Goal: Transaction & Acquisition: Purchase product/service

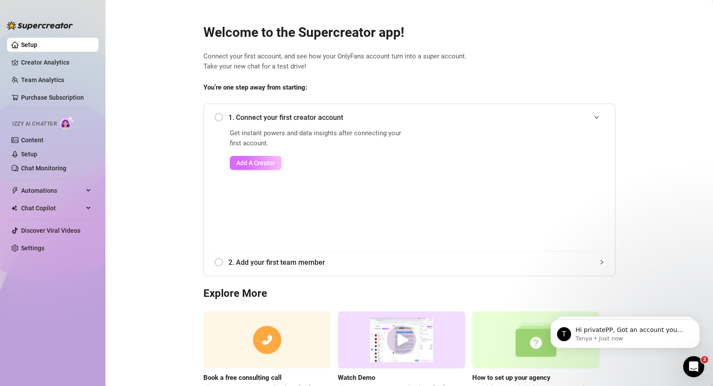
click at [242, 160] on span "Add A Creator" at bounding box center [255, 162] width 39 height 7
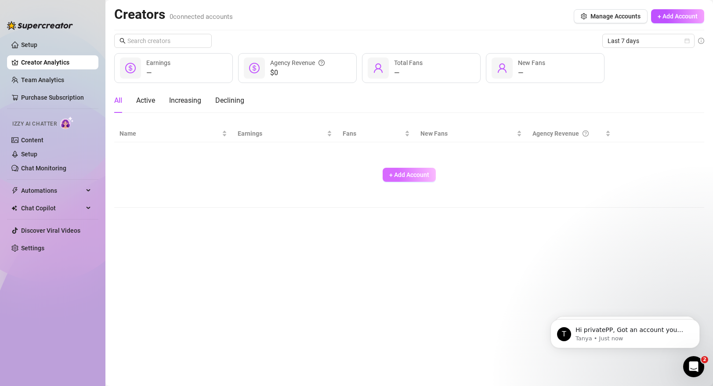
click at [395, 176] on span "+ Add Account" at bounding box center [409, 174] width 40 height 7
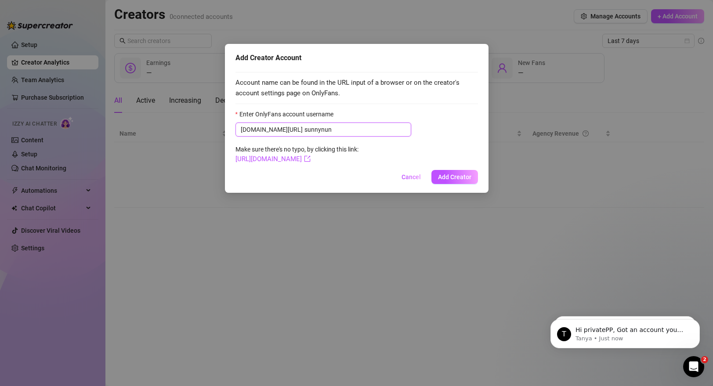
type input "sunnynun"
click at [454, 179] on span "Add Creator" at bounding box center [454, 176] width 33 height 7
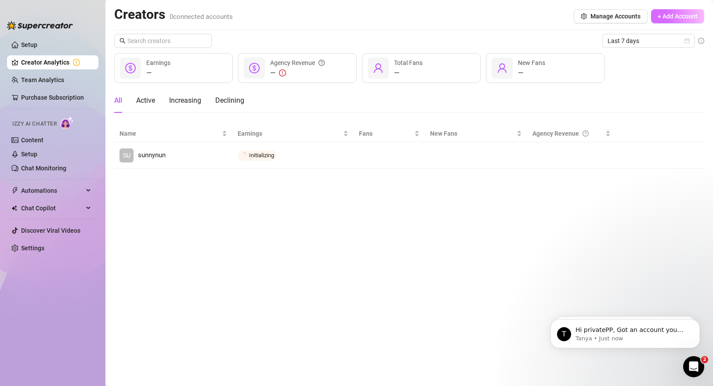
click at [671, 19] on span "+ Add Account" at bounding box center [677, 16] width 40 height 7
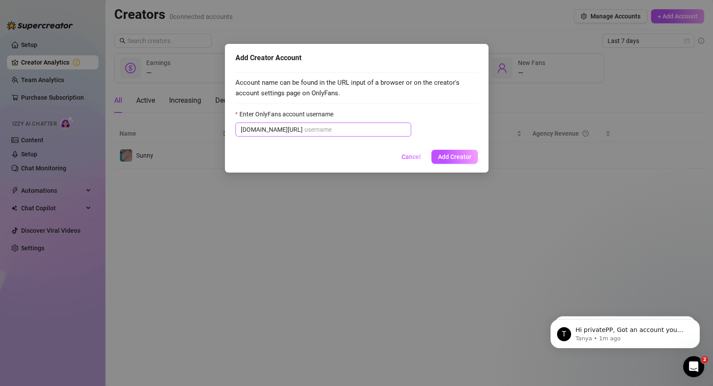
click at [301, 135] on span "onlyfans.com/" at bounding box center [323, 130] width 176 height 14
paste input "scarlet_jenny"
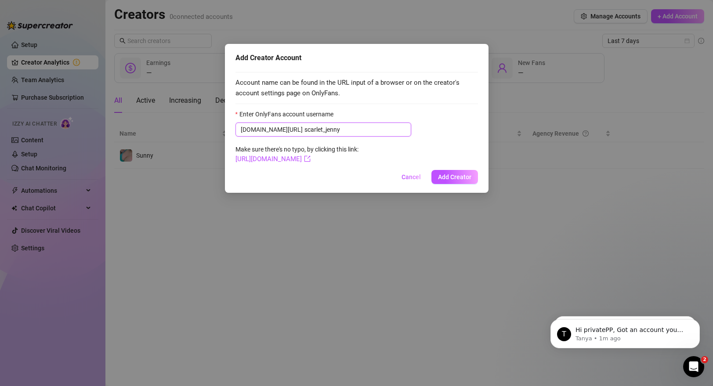
click at [304, 127] on input "scarlet_jenny" at bounding box center [354, 130] width 101 height 10
type input "scarlet_jenny"
click at [457, 182] on button "Add Creator" at bounding box center [454, 177] width 47 height 14
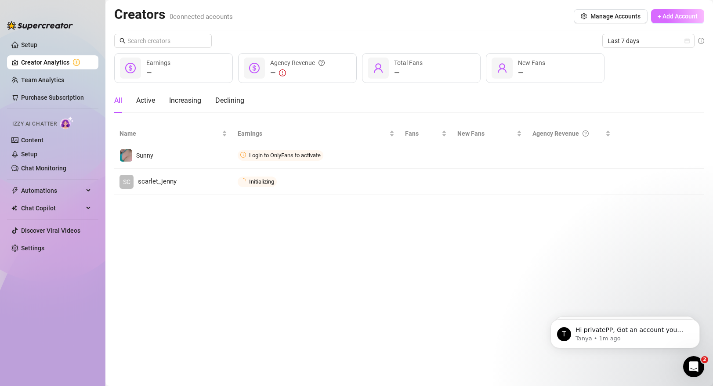
click at [681, 17] on span "+ Add Account" at bounding box center [677, 16] width 40 height 7
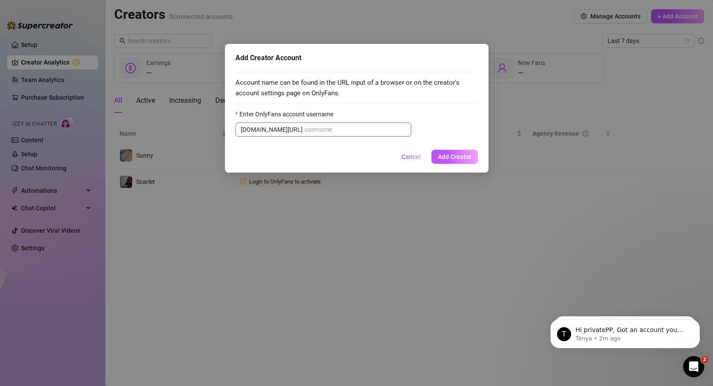
click at [304, 127] on input "Enter OnlyFans account username" at bounding box center [354, 130] width 101 height 10
paste input "deborahfire"
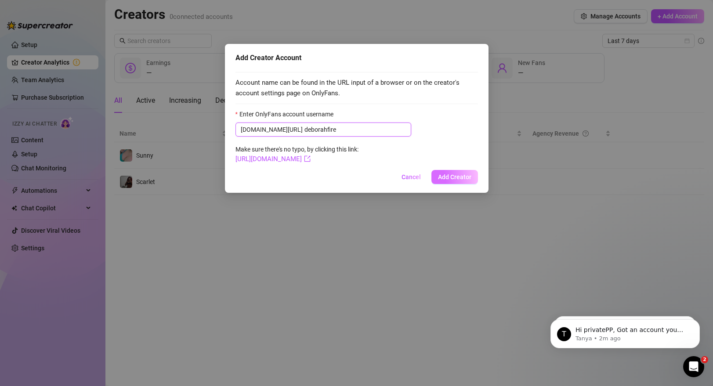
type input "deborahfire"
click at [454, 177] on span "Add Creator" at bounding box center [454, 176] width 33 height 7
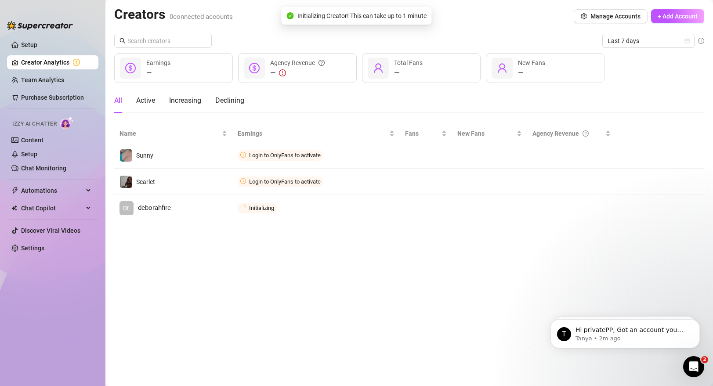
click at [478, 343] on main "Creators 0 connected accounts Manage Accounts + Add Account Last 7 days — Earni…" at bounding box center [408, 193] width 607 height 386
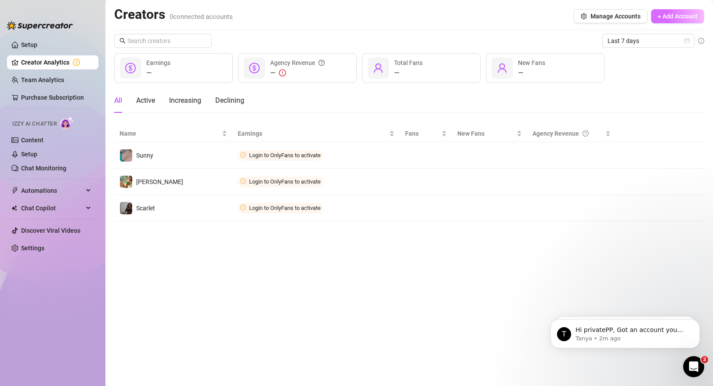
click at [677, 17] on span "+ Add Account" at bounding box center [677, 16] width 40 height 7
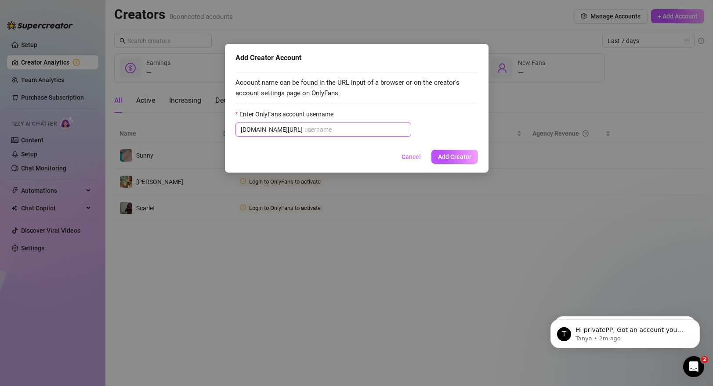
paste input "deborahfire"
type input "deborahfire"
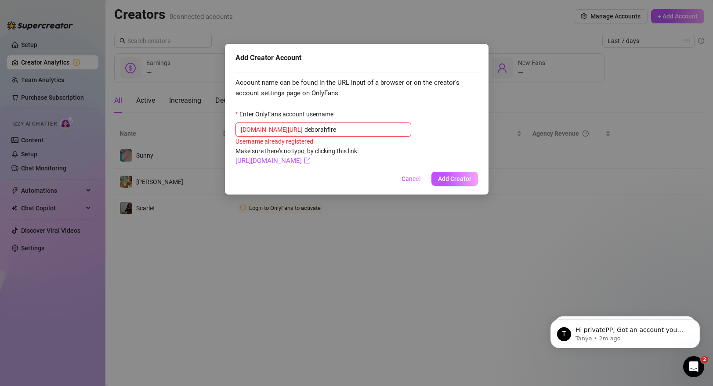
click at [328, 126] on input "deborahfire" at bounding box center [354, 130] width 101 height 10
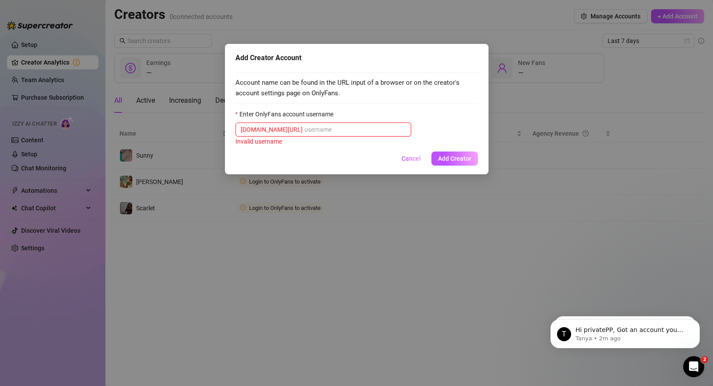
click at [356, 127] on input "Enter OnlyFans account username" at bounding box center [354, 130] width 101 height 10
paste input "deborahfire"
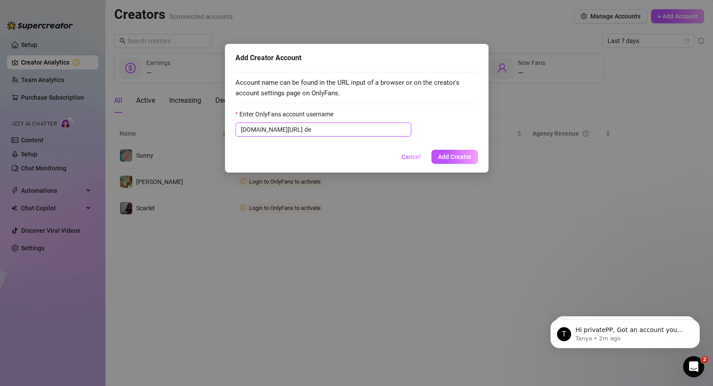
type input "d"
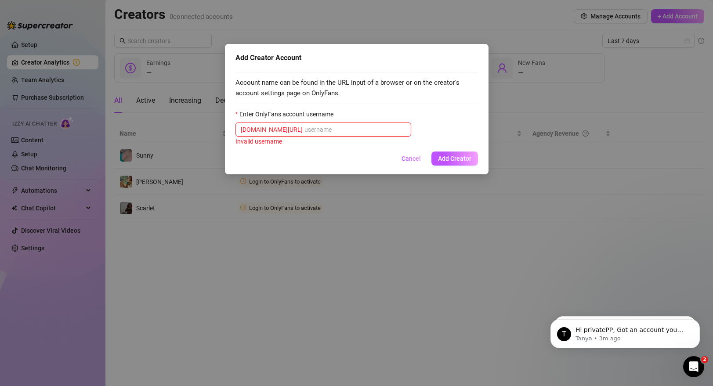
click at [357, 131] on input "Enter OnlyFans account username" at bounding box center [354, 130] width 101 height 10
paste input "babbypink"
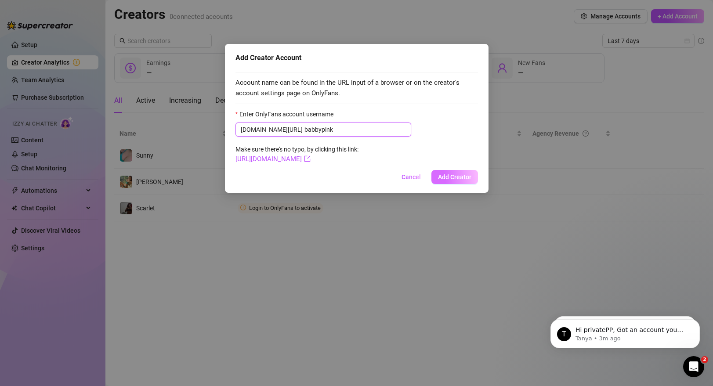
type input "babbypink"
click at [464, 181] on button "Add Creator" at bounding box center [454, 177] width 47 height 14
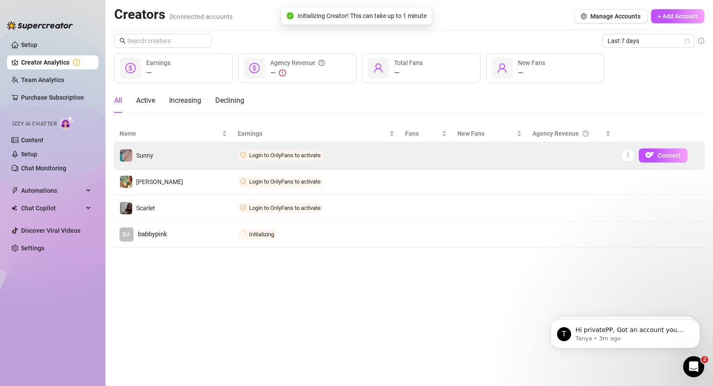
click at [269, 151] on span "Login to OnlyFans to activate" at bounding box center [281, 155] width 86 height 11
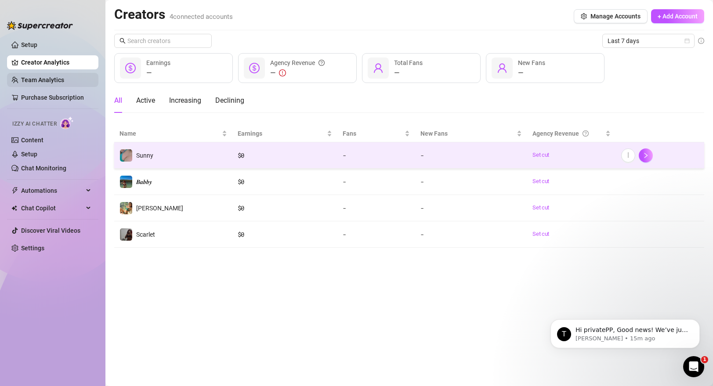
click at [64, 83] on link "Team Analytics" at bounding box center [42, 79] width 43 height 7
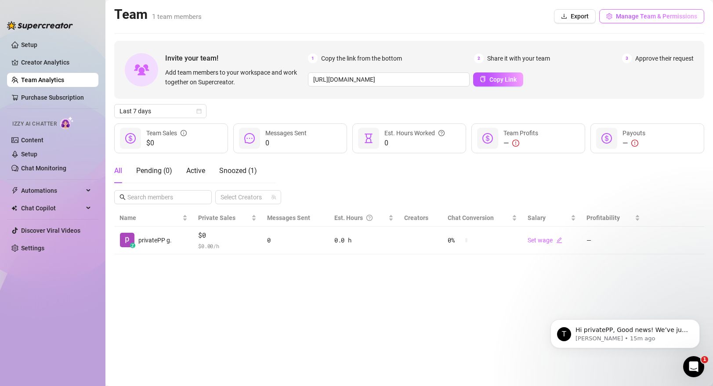
click at [625, 20] on button "Manage Team & Permissions" at bounding box center [651, 16] width 105 height 14
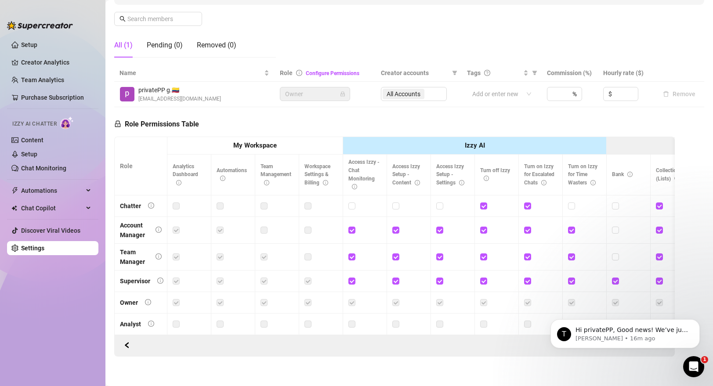
scroll to position [0, 11]
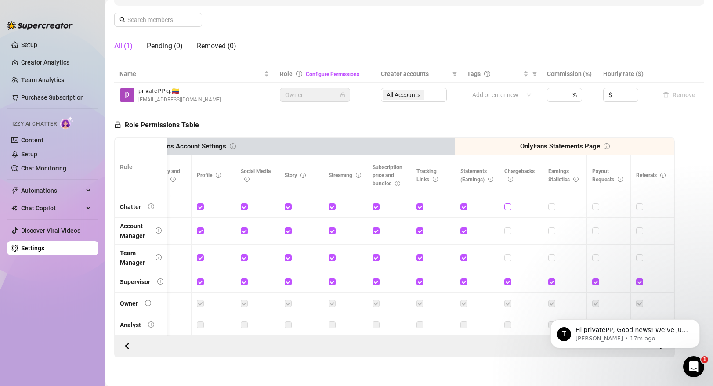
click at [508, 203] on input "checkbox" at bounding box center [507, 206] width 6 height 6
checkbox input "true"
click at [552, 206] on input "checkbox" at bounding box center [551, 206] width 6 height 6
checkbox input "true"
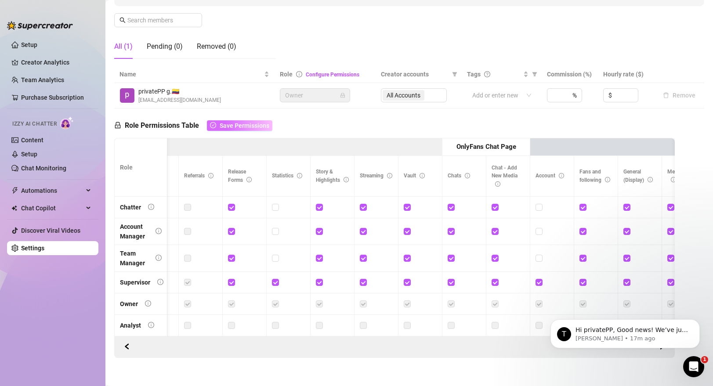
click at [251, 129] on span "Save Permissions" at bounding box center [245, 125] width 50 height 7
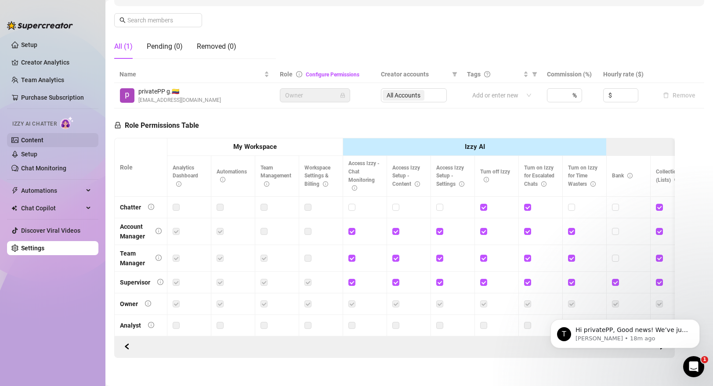
click at [43, 141] on link "Content" at bounding box center [32, 140] width 22 height 7
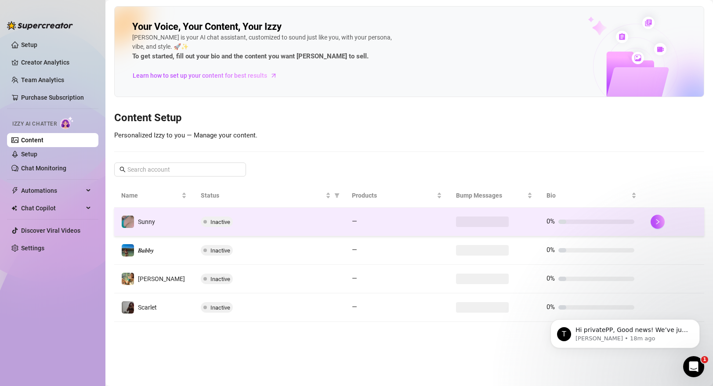
click at [290, 220] on div "Inactive" at bounding box center [269, 221] width 137 height 11
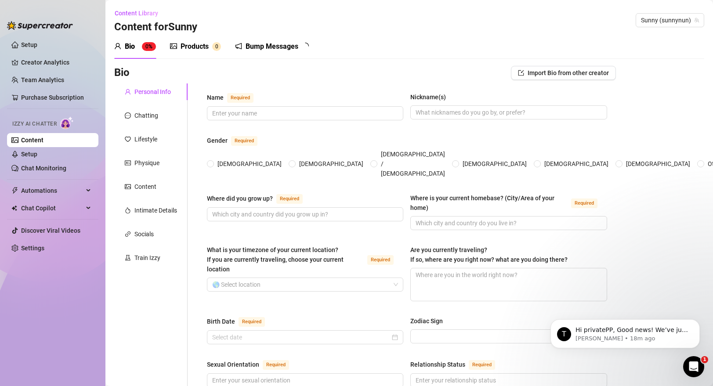
click at [205, 51] on div "Products" at bounding box center [194, 46] width 28 height 11
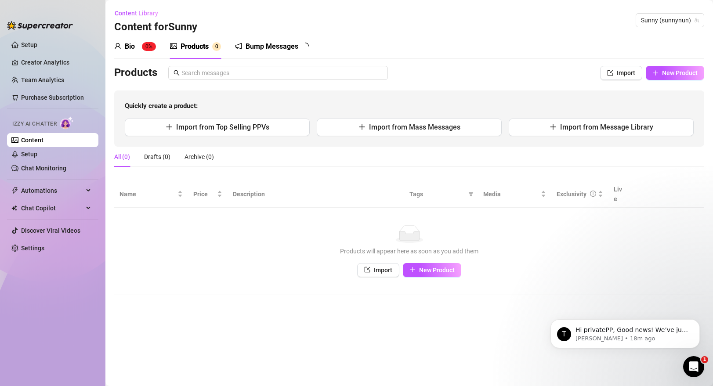
click at [144, 44] on sup "0%" at bounding box center [149, 46] width 14 height 9
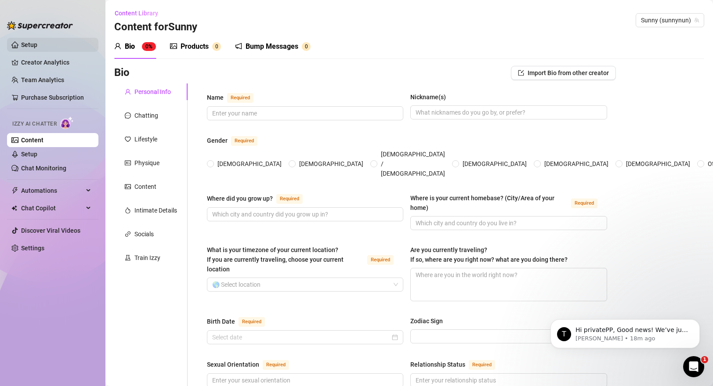
click at [25, 48] on link "Setup" at bounding box center [29, 44] width 16 height 7
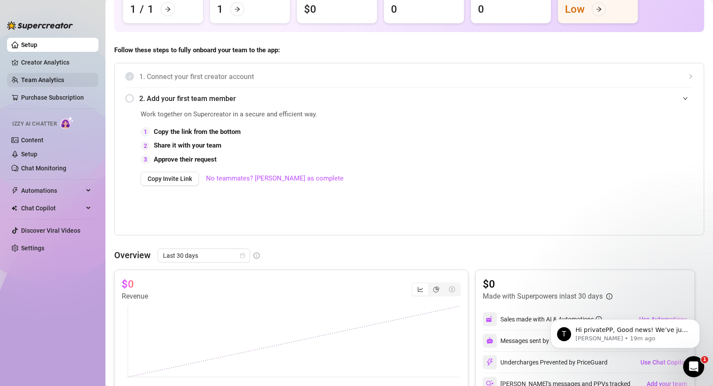
click at [51, 79] on link "Team Analytics" at bounding box center [42, 79] width 43 height 7
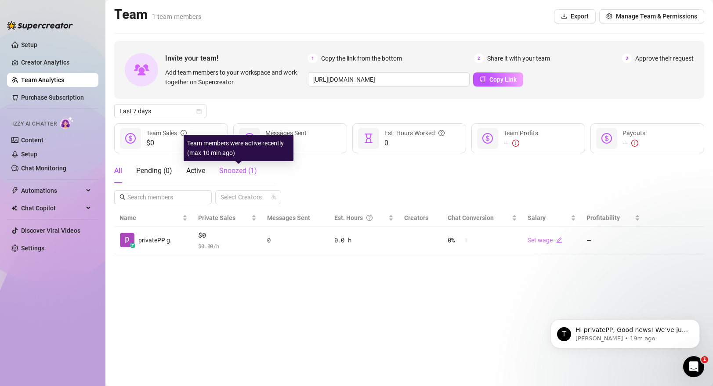
click at [244, 171] on span "Snoozed ( 1 )" at bounding box center [238, 170] width 38 height 8
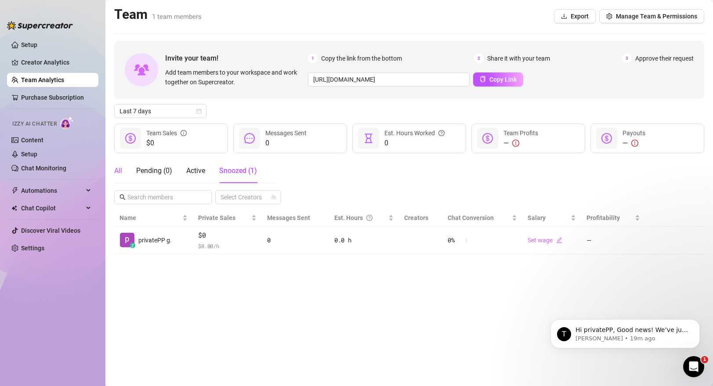
click at [121, 173] on div "All" at bounding box center [118, 171] width 8 height 11
click at [617, 12] on button "Manage Team & Permissions" at bounding box center [651, 16] width 105 height 14
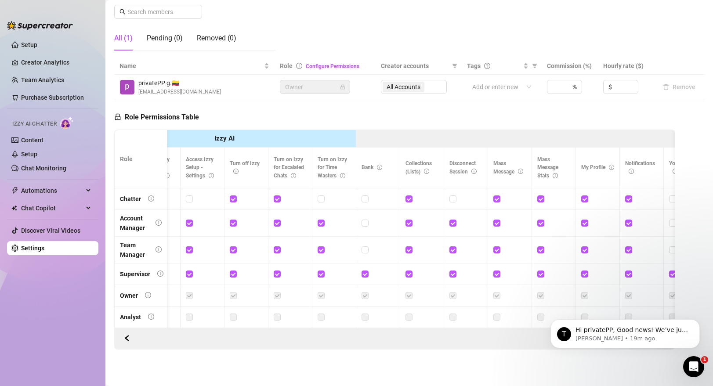
scroll to position [0, 285]
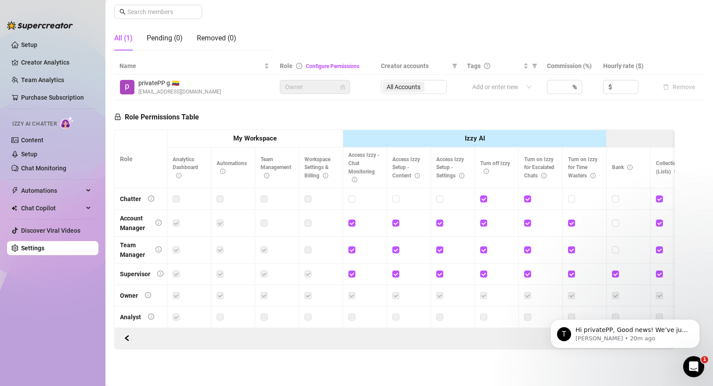
click at [262, 120] on div "Role Permissions Table Role My Workspace Izzy AI OnlyFans Side Menu OnlyFans Ch…" at bounding box center [394, 224] width 560 height 249
click at [338, 65] on link "Configure Permissions" at bounding box center [333, 66] width 54 height 6
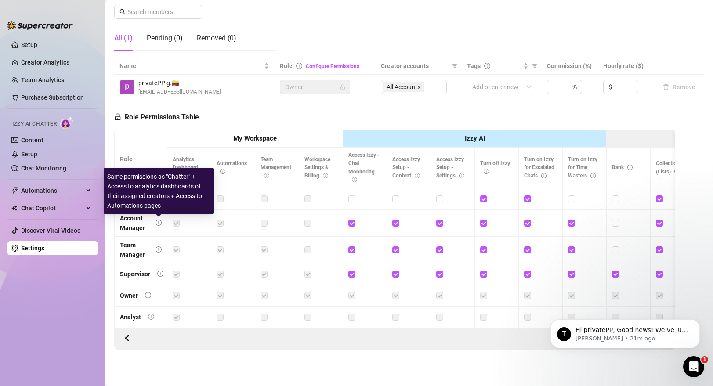
click at [136, 224] on div "Account Manager" at bounding box center [134, 222] width 29 height 19
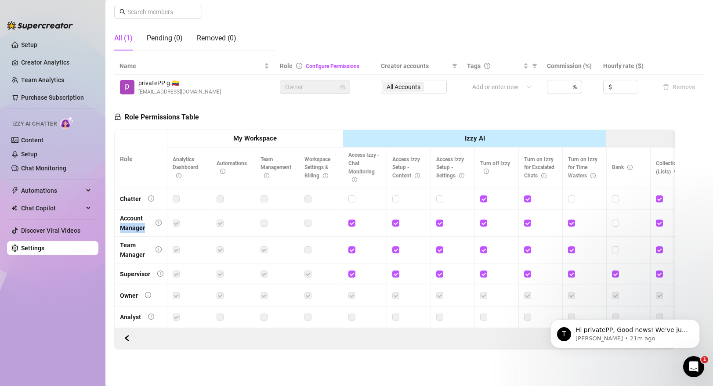
click at [136, 224] on div "Account Manager" at bounding box center [134, 222] width 29 height 19
click at [144, 229] on div "Account Manager" at bounding box center [134, 222] width 29 height 19
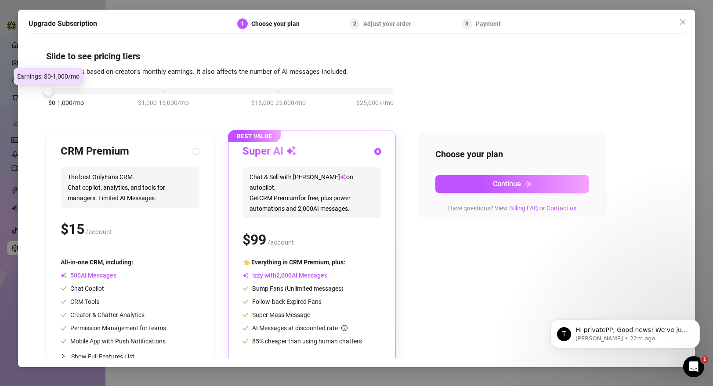
drag, startPoint x: 161, startPoint y: 90, endPoint x: 67, endPoint y: 91, distance: 94.0
click at [67, 91] on div "$0-1,000/mo $1,000-15,000/mo $15,000-25,000/mo $25,000+/mo" at bounding box center [220, 88] width 345 height 5
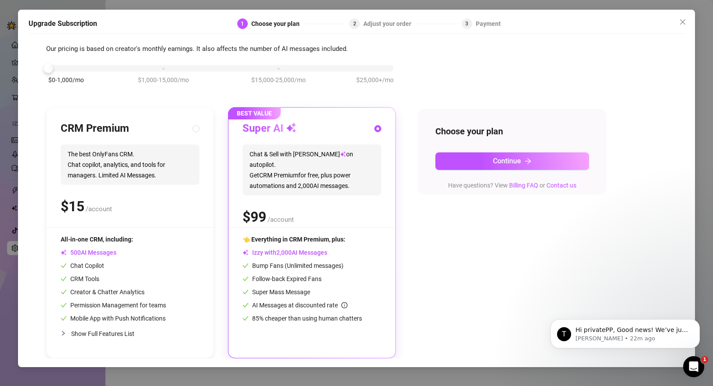
click at [72, 328] on div "Show Full Features List" at bounding box center [130, 333] width 139 height 21
radio input "true"
radio input "false"
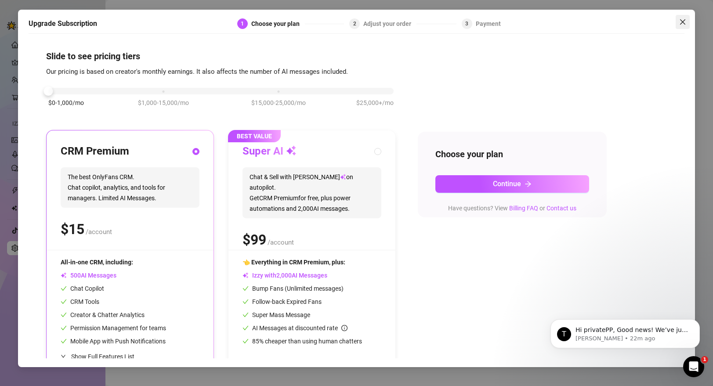
click at [679, 22] on icon "close" at bounding box center [682, 21] width 7 height 7
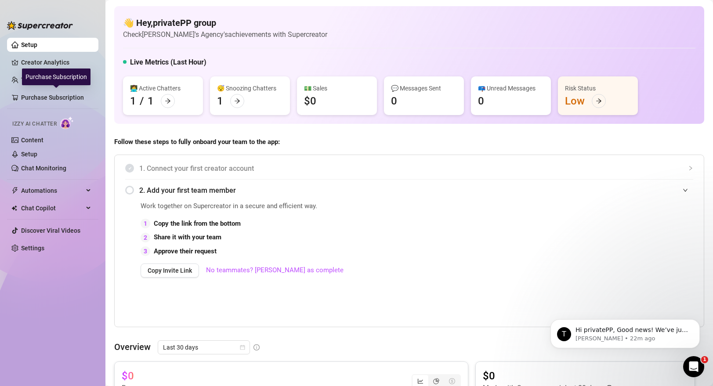
click at [53, 79] on div "Purchase Subscription" at bounding box center [56, 77] width 69 height 17
click at [21, 78] on link "Team Analytics" at bounding box center [42, 79] width 43 height 7
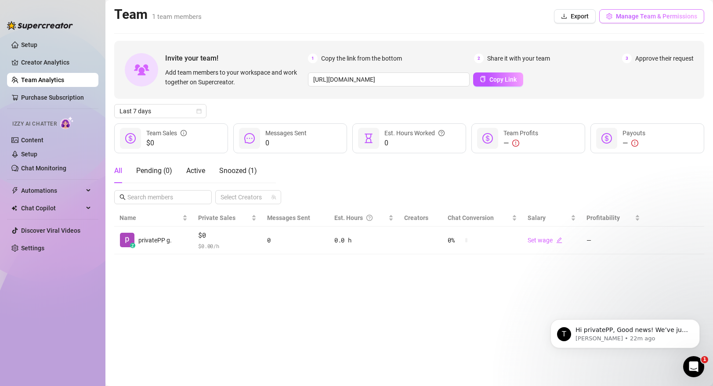
click at [643, 19] on span "Manage Team & Permissions" at bounding box center [656, 16] width 81 height 7
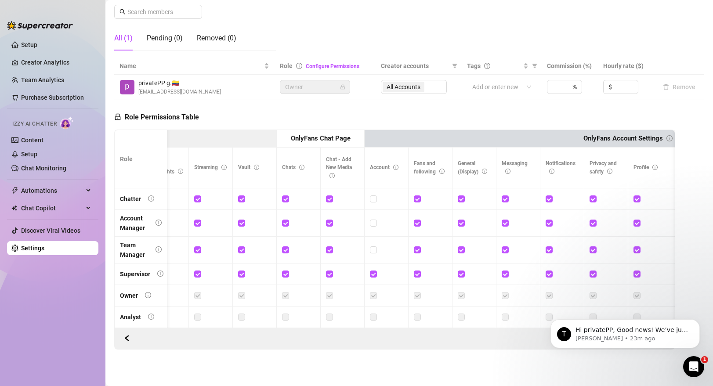
scroll to position [0, 1166]
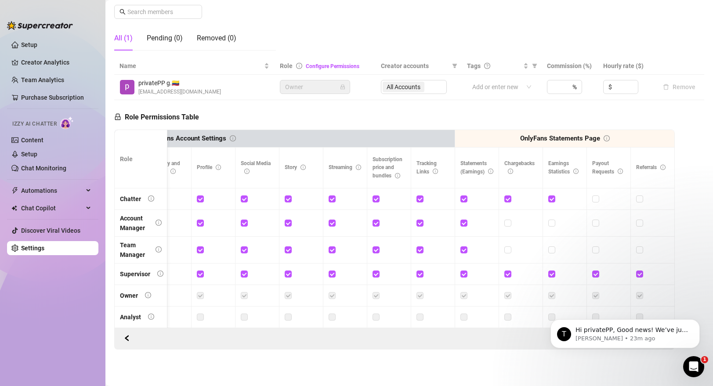
click at [378, 316] on label at bounding box center [375, 317] width 7 height 10
click at [377, 316] on label at bounding box center [375, 317] width 7 height 10
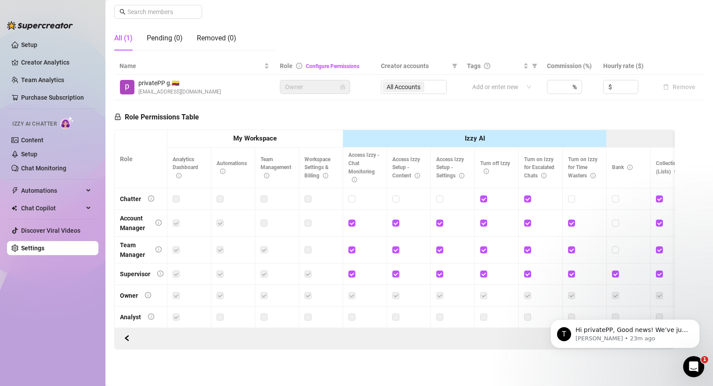
click at [408, 85] on div "All Accounts" at bounding box center [414, 87] width 66 height 14
click at [416, 88] on div "All Accounts" at bounding box center [414, 87] width 66 height 14
click at [502, 88] on div at bounding box center [497, 87] width 57 height 12
click at [553, 111] on div "Role Permissions Table Role My Workspace Izzy AI OnlyFans Side Menu OnlyFans Ch…" at bounding box center [394, 224] width 560 height 249
click at [159, 115] on h5 "Role Permissions Table" at bounding box center [156, 117] width 85 height 11
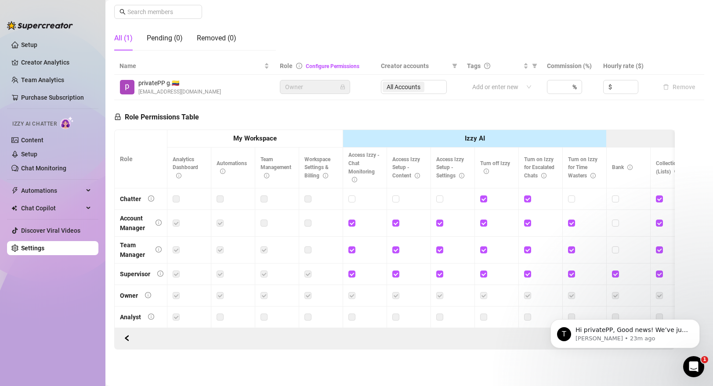
click at [116, 119] on icon "lock" at bounding box center [117, 116] width 7 height 7
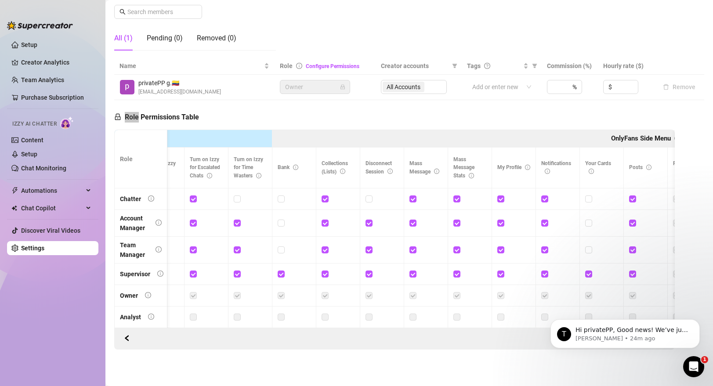
scroll to position [0, 480]
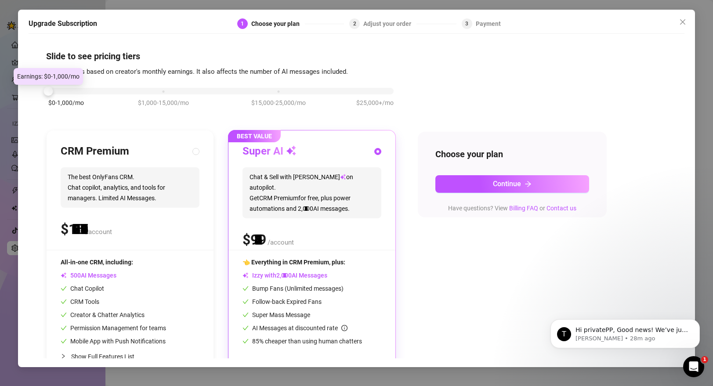
drag, startPoint x: 162, startPoint y: 90, endPoint x: 55, endPoint y: 94, distance: 106.4
click at [55, 94] on div "$0-1,000/mo $1,000-15,000/mo $15,000-25,000/mo $25,000+/mo" at bounding box center [221, 102] width 350 height 50
click at [682, 20] on icon "close" at bounding box center [682, 21] width 5 height 5
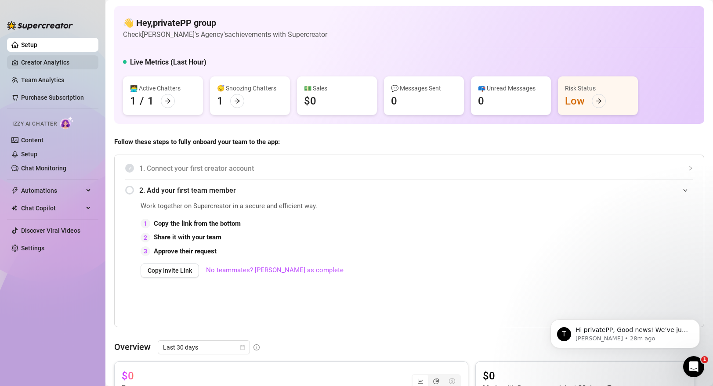
click at [57, 64] on link "Creator Analytics" at bounding box center [56, 62] width 70 height 14
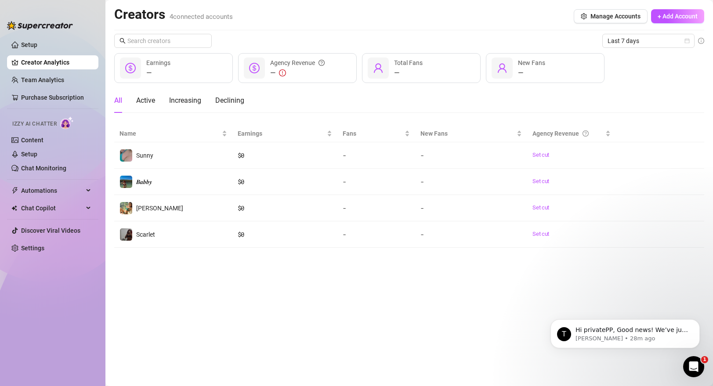
click at [652, 32] on div "Creators 4 connected accounts Manage Accounts + Add Account Last 7 days — Earni…" at bounding box center [409, 127] width 590 height 242
click at [653, 43] on span "Last 7 days" at bounding box center [648, 40] width 82 height 13
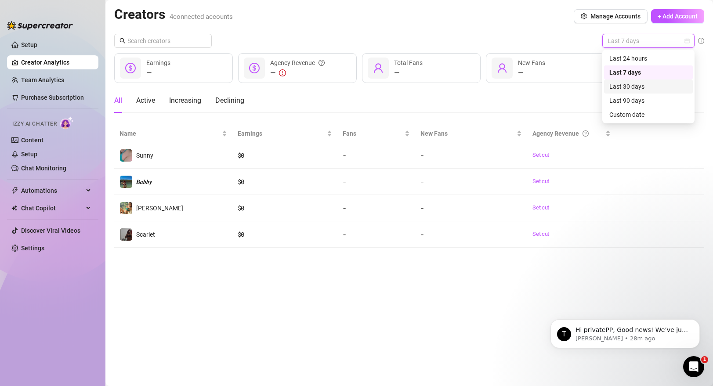
click at [635, 84] on div "Last 30 days" at bounding box center [648, 87] width 78 height 10
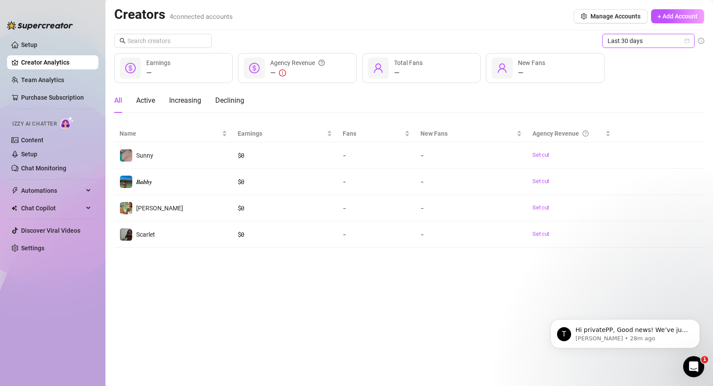
click at [629, 65] on div "— Earnings — Agency Revenue — Total Fans — New Fans" at bounding box center [409, 68] width 590 height 30
click at [184, 69] on div "— Earnings" at bounding box center [173, 68] width 119 height 30
click at [662, 39] on span "Last 30 days" at bounding box center [648, 40] width 82 height 13
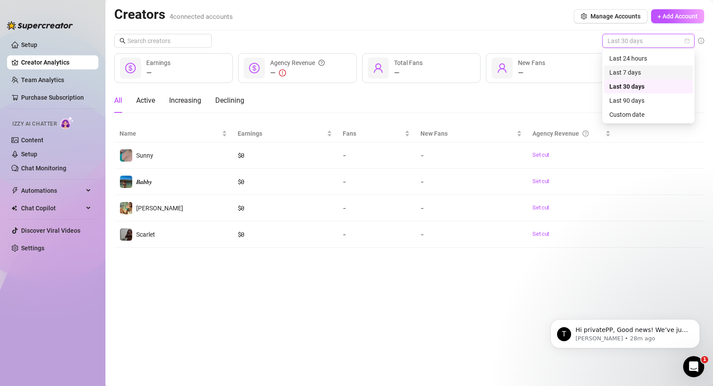
click at [637, 69] on div "Last 7 days" at bounding box center [648, 73] width 78 height 10
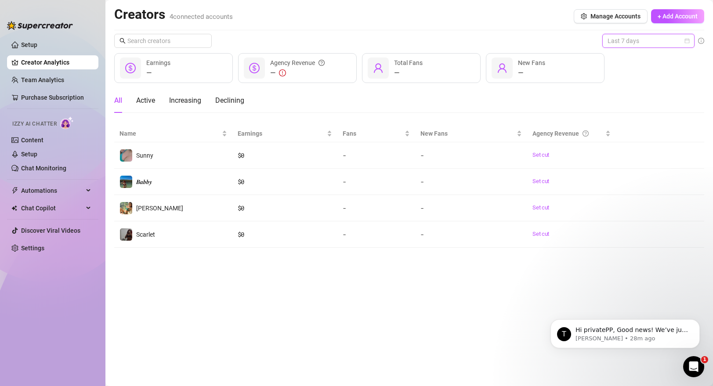
click at [639, 39] on span "Last 7 days" at bounding box center [648, 40] width 82 height 13
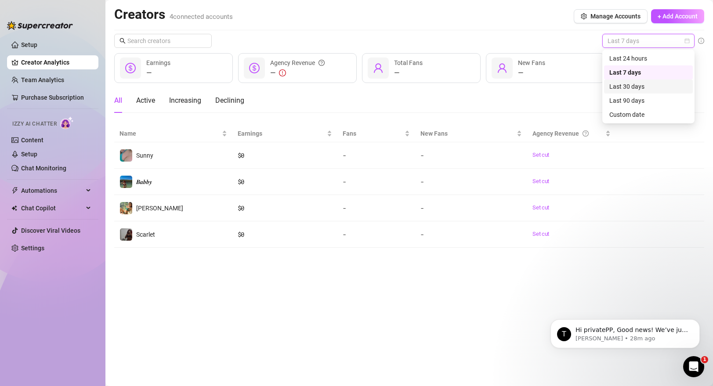
click at [627, 85] on div "Last 30 days" at bounding box center [648, 87] width 78 height 10
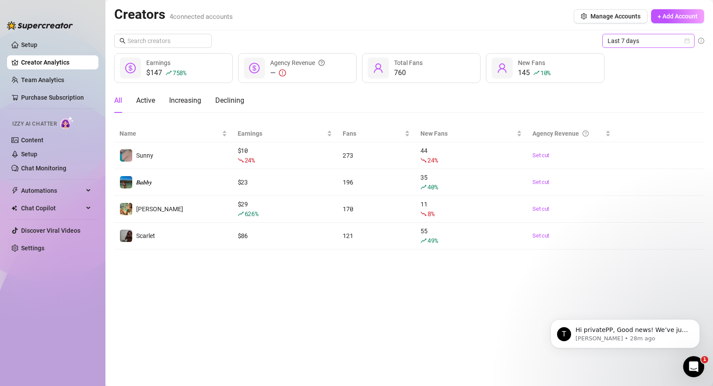
click at [635, 40] on span "Last 7 days" at bounding box center [648, 40] width 82 height 13
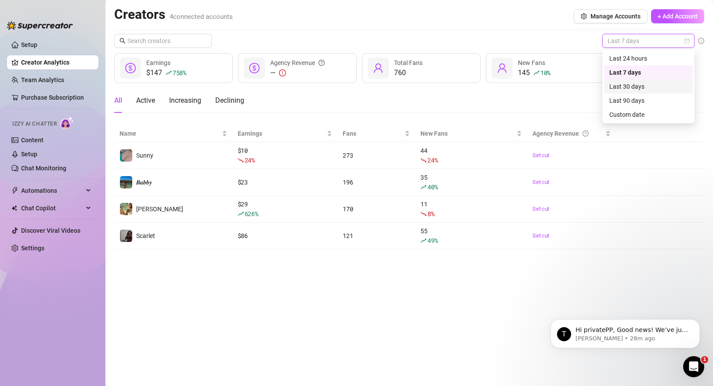
click at [631, 84] on div "Last 30 days" at bounding box center [648, 87] width 78 height 10
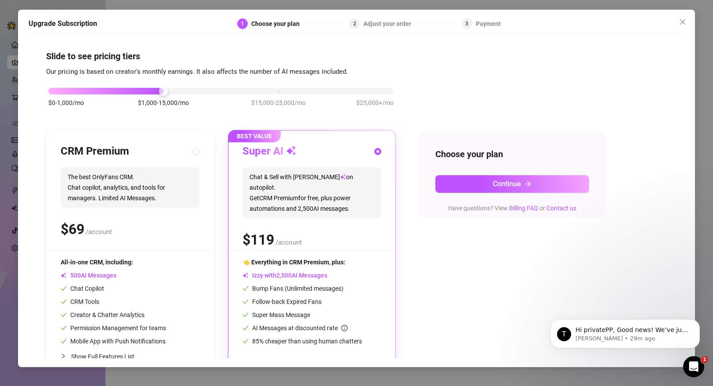
scroll to position [23, 0]
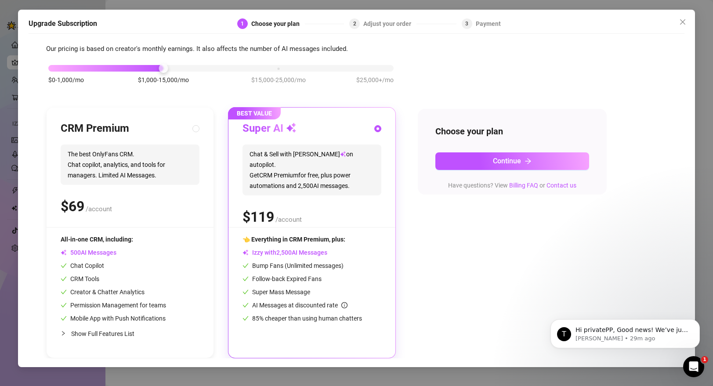
click at [101, 333] on span "Show Full Features List" at bounding box center [102, 333] width 63 height 7
radio input "true"
radio input "false"
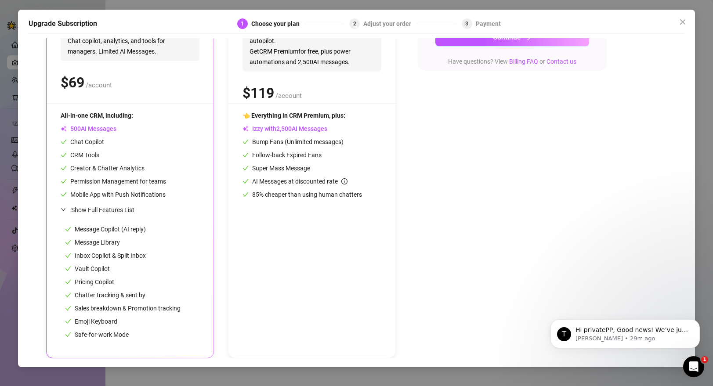
scroll to position [0, 0]
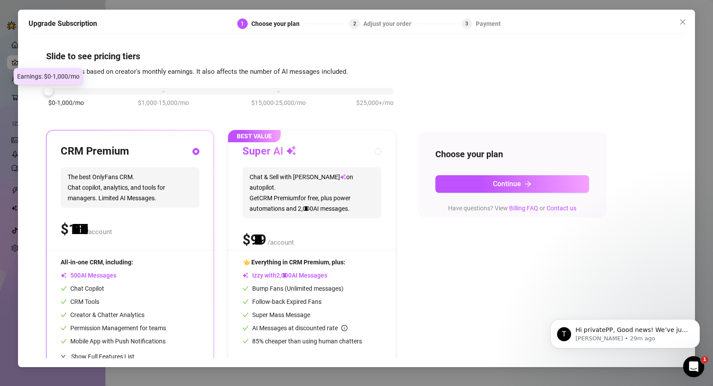
drag, startPoint x: 148, startPoint y: 91, endPoint x: 49, endPoint y: 95, distance: 98.9
click at [49, 91] on div "$0-1,000/mo $1,000-15,000/mo $15,000-25,000/mo $25,000+/mo" at bounding box center [220, 88] width 345 height 5
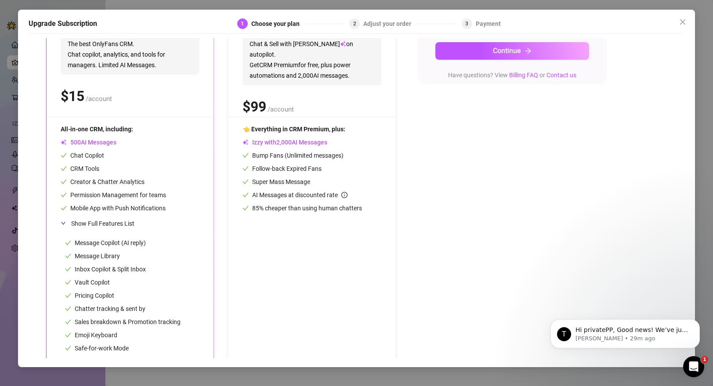
scroll to position [147, 0]
